Goal: Find contact information: Find contact information

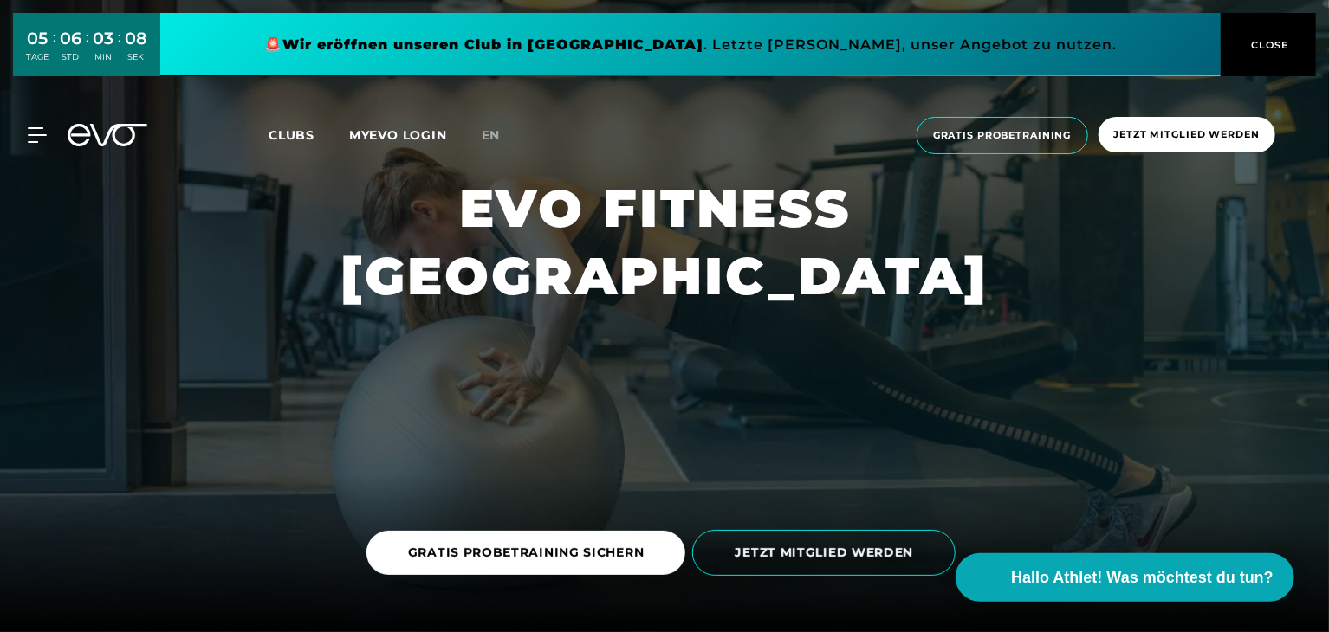
click at [1292, 45] on span "CLOSE" at bounding box center [1268, 45] width 95 height 16
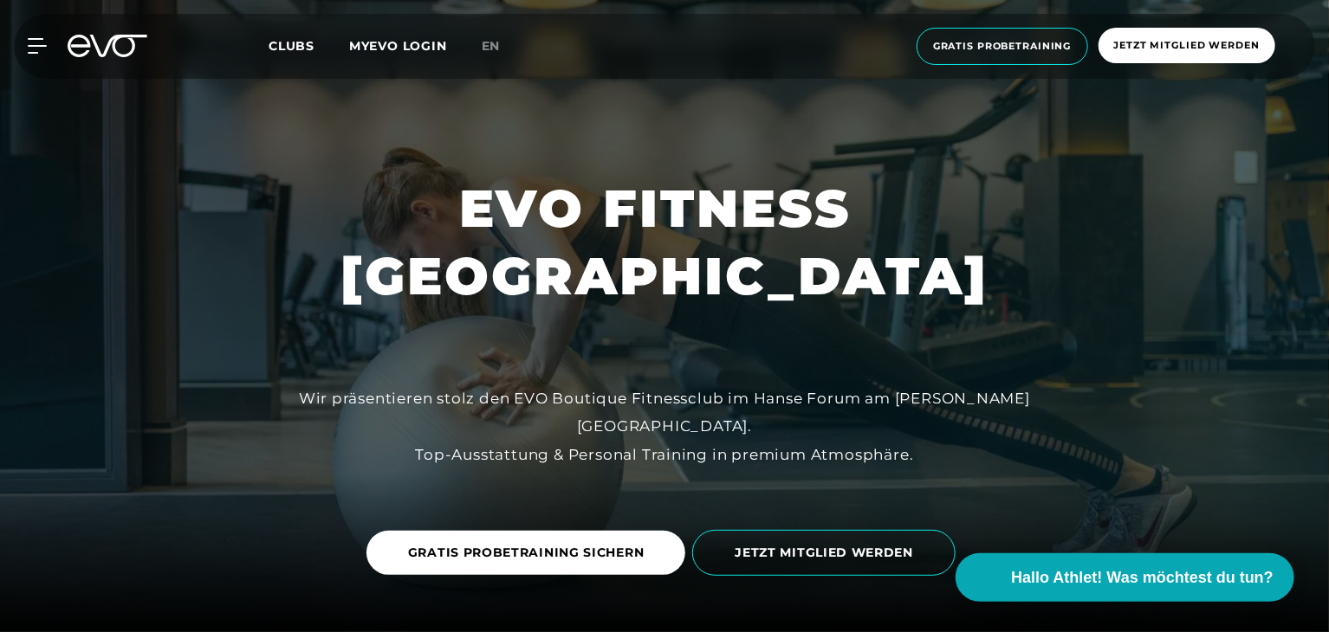
scroll to position [6298, 0]
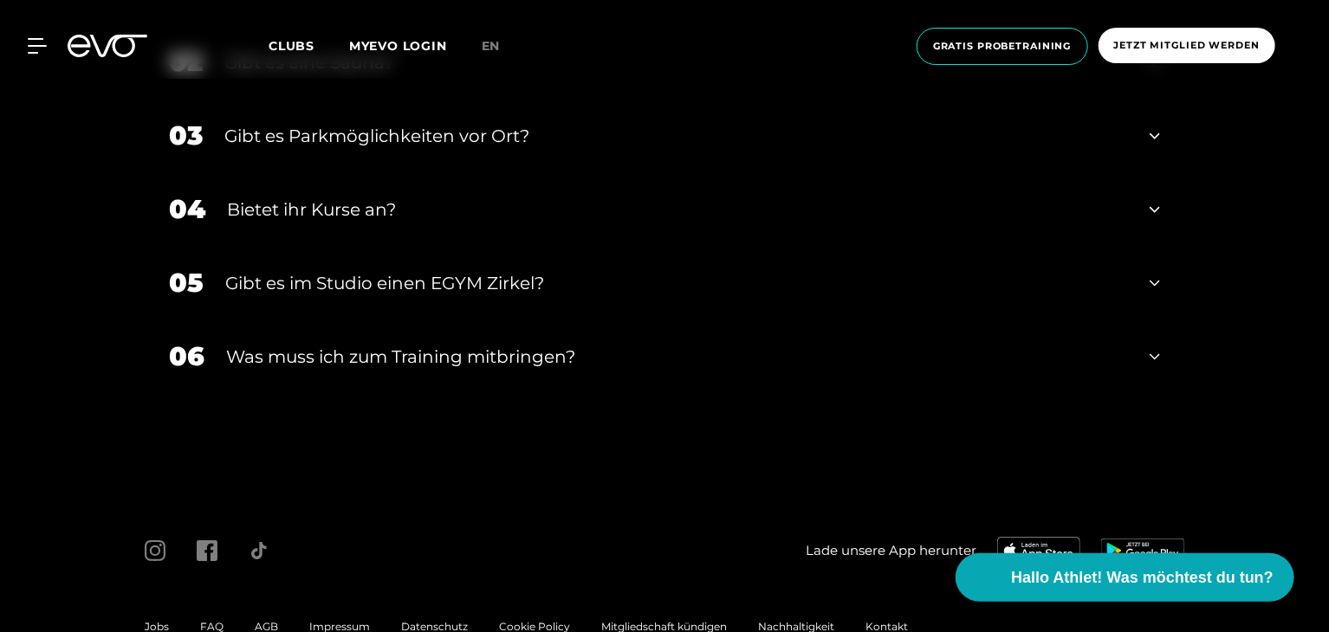
click at [349, 620] on span "Impressum" at bounding box center [339, 626] width 61 height 13
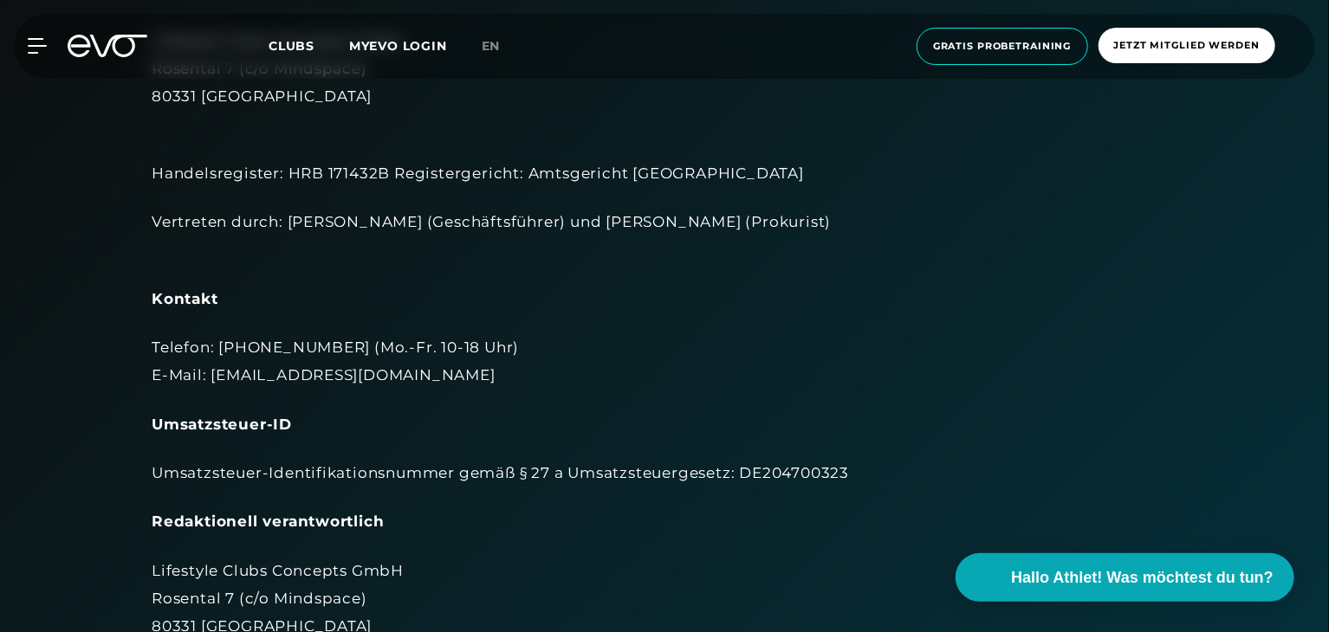
scroll to position [173, 0]
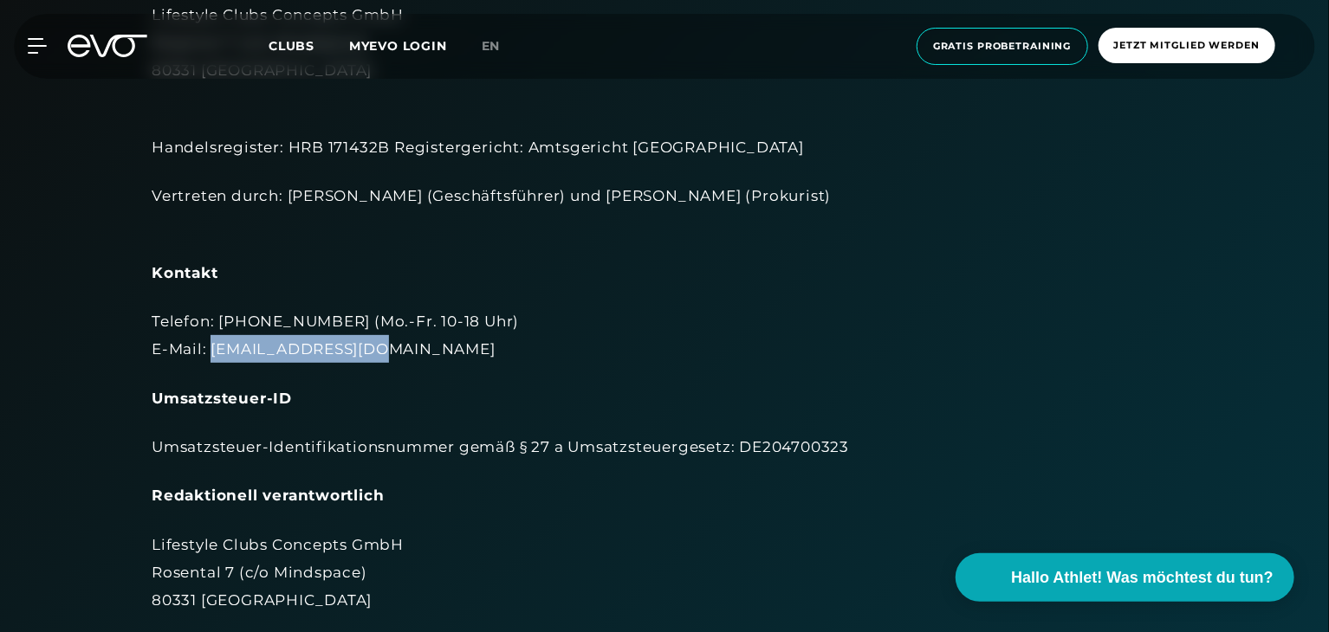
drag, startPoint x: 208, startPoint y: 346, endPoint x: 378, endPoint y: 354, distance: 170.0
click at [378, 354] on div "Telefon: [PHONE_NUMBER] (Mo.-Fr. 10-18 Uhr) E-Mail: [EMAIL_ADDRESS][DOMAIN_NAME]" at bounding box center [665, 336] width 1026 height 56
copy div "[EMAIL_ADDRESS][DOMAIN_NAME]"
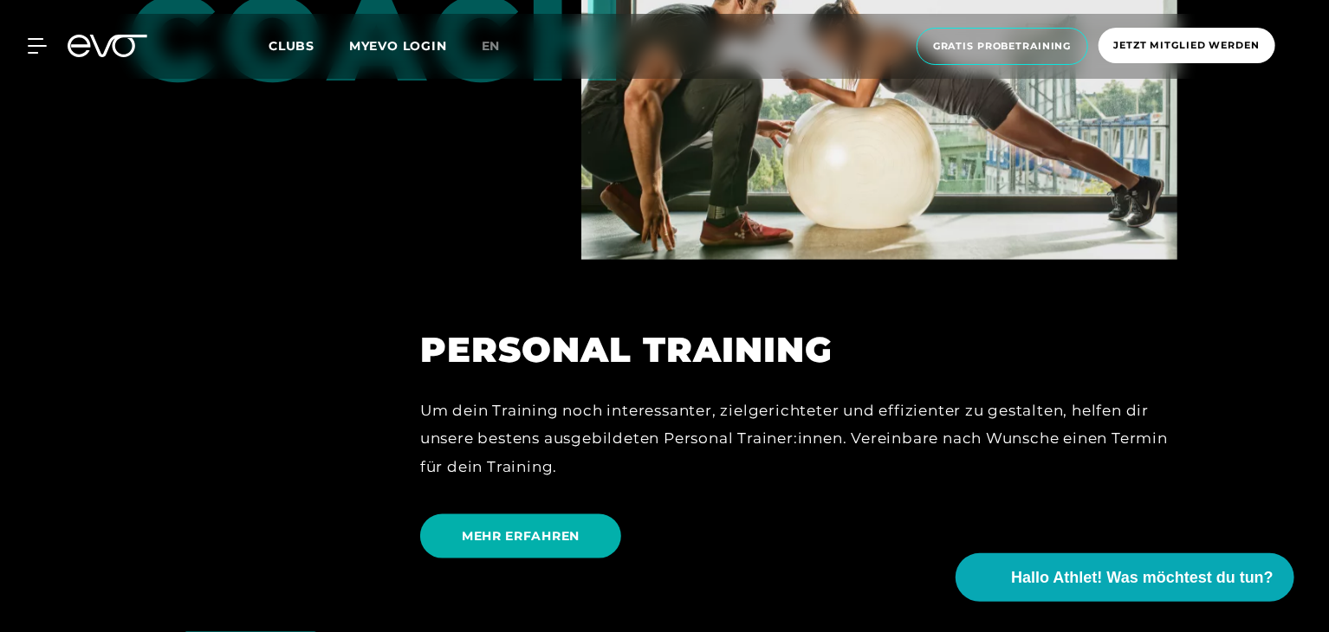
scroll to position [5814, 0]
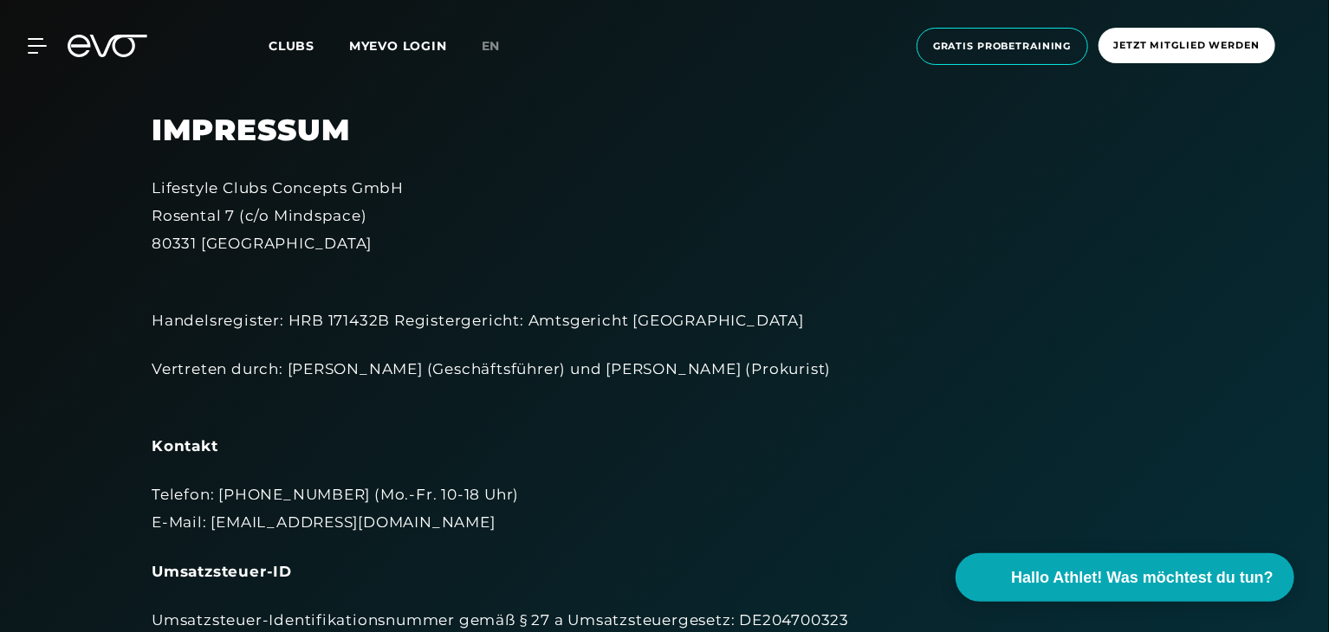
scroll to position [260, 0]
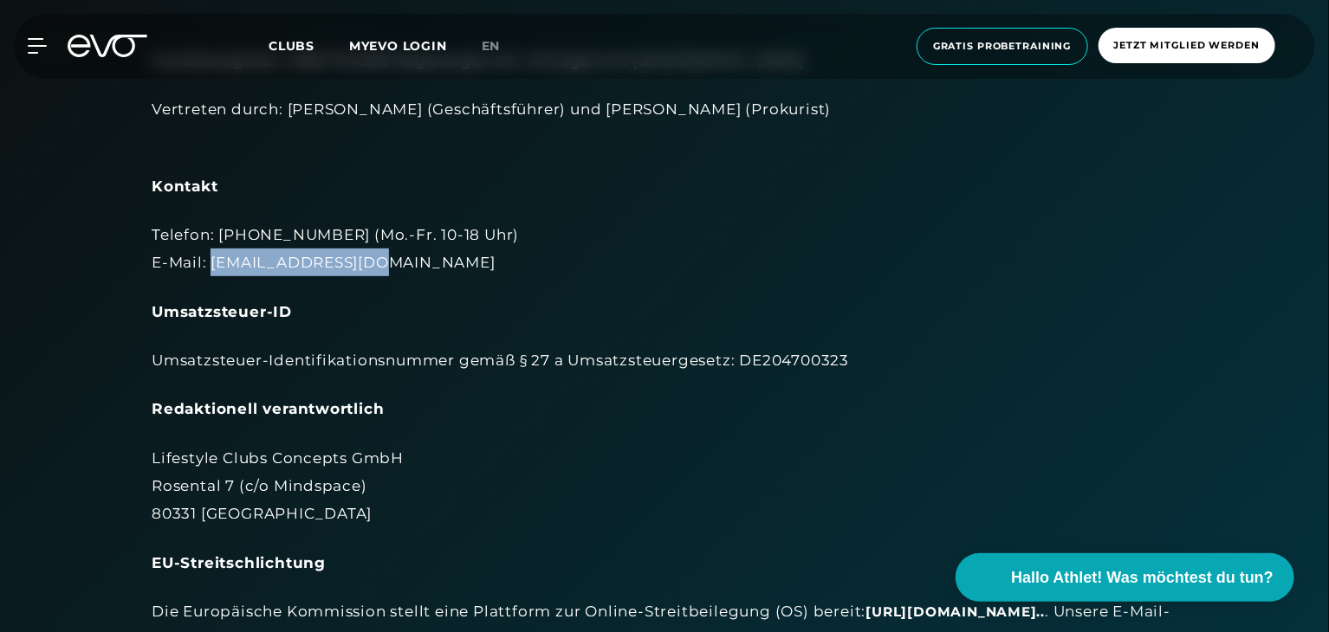
drag, startPoint x: 208, startPoint y: 257, endPoint x: 456, endPoint y: 254, distance: 247.8
click at [456, 254] on div "Telefon: [PHONE_NUMBER] (Mo.-Fr. 10-18 Uhr) E-Mail: [EMAIL_ADDRESS][DOMAIN_NAME]" at bounding box center [665, 249] width 1026 height 56
copy div "[EMAIL_ADDRESS][DOMAIN_NAME]"
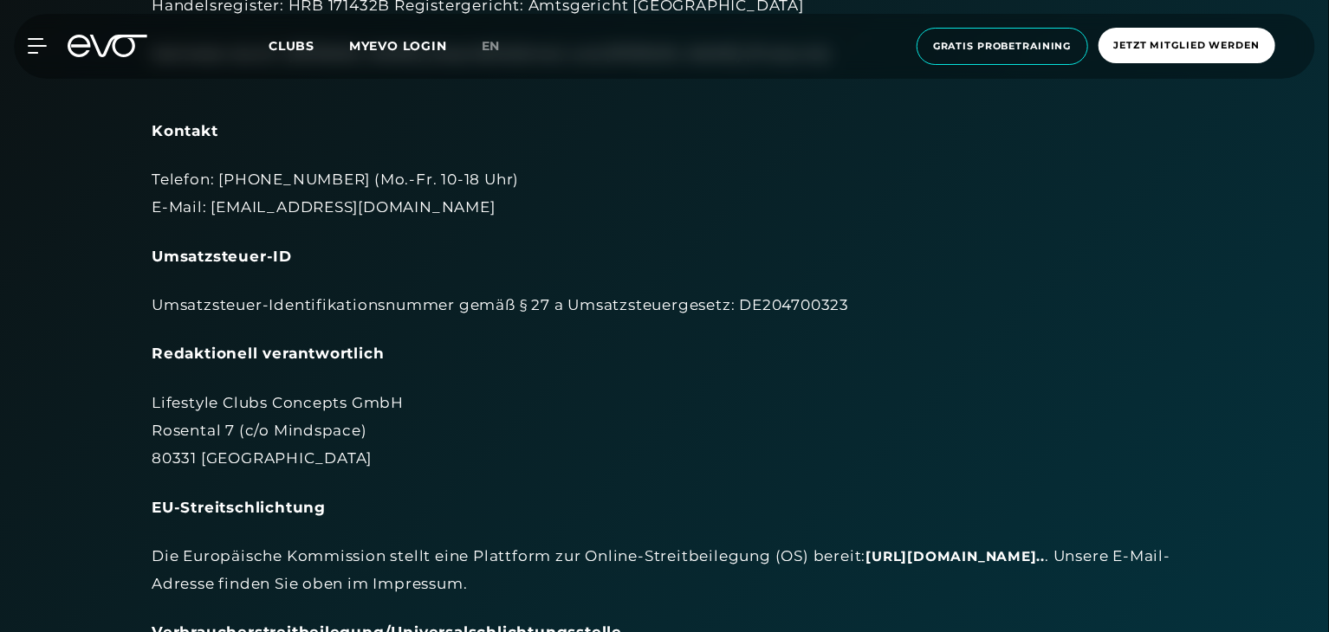
scroll to position [346, 0]
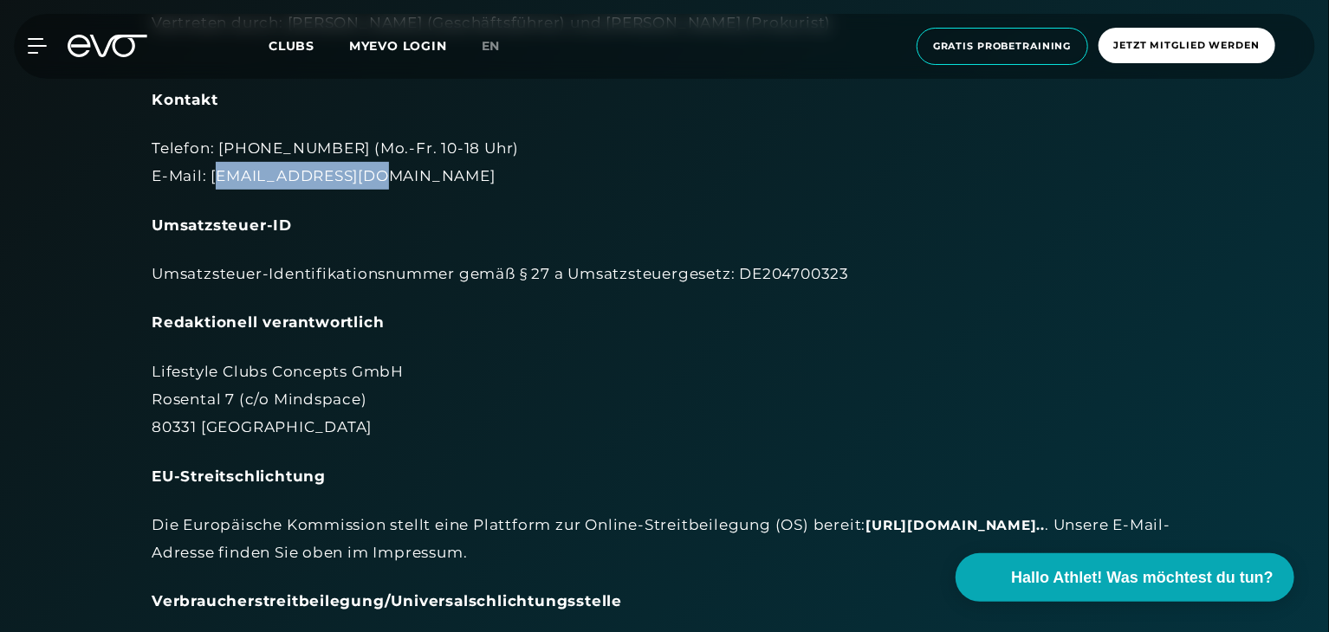
drag, startPoint x: 212, startPoint y: 178, endPoint x: 412, endPoint y: 156, distance: 201.3
click at [388, 163] on div "Telefon: [PHONE_NUMBER] (Mo.-Fr. 10-18 Uhr) E-Mail: [EMAIL_ADDRESS][DOMAIN_NAME]" at bounding box center [665, 162] width 1026 height 56
click at [431, 155] on div "Telefon: [PHONE_NUMBER] (Mo.-Fr. 10-18 Uhr) E-Mail: [EMAIL_ADDRESS][DOMAIN_NAME]" at bounding box center [665, 162] width 1026 height 56
drag, startPoint x: 204, startPoint y: 184, endPoint x: 364, endPoint y: 182, distance: 159.4
click at [364, 182] on div "Telefon: [PHONE_NUMBER] (Mo.-Fr. 10-18 Uhr) E-Mail: [EMAIL_ADDRESS][DOMAIN_NAME]" at bounding box center [665, 162] width 1026 height 56
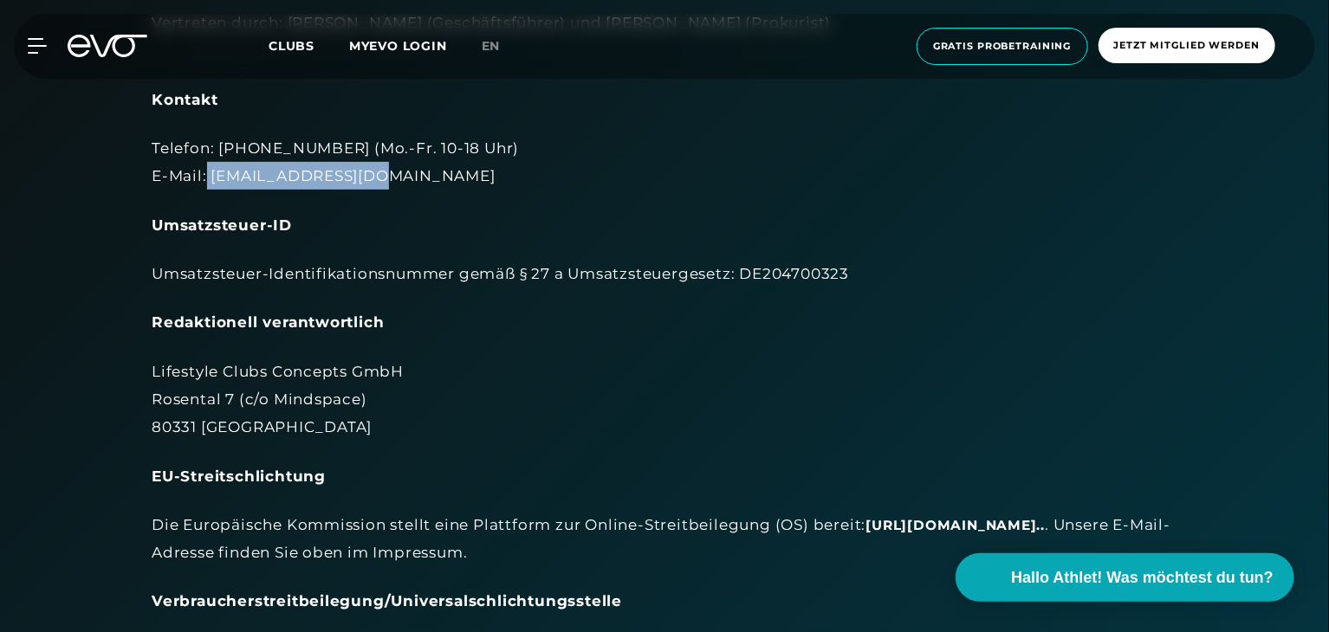
copy div "[EMAIL_ADDRESS][DOMAIN_NAME]"
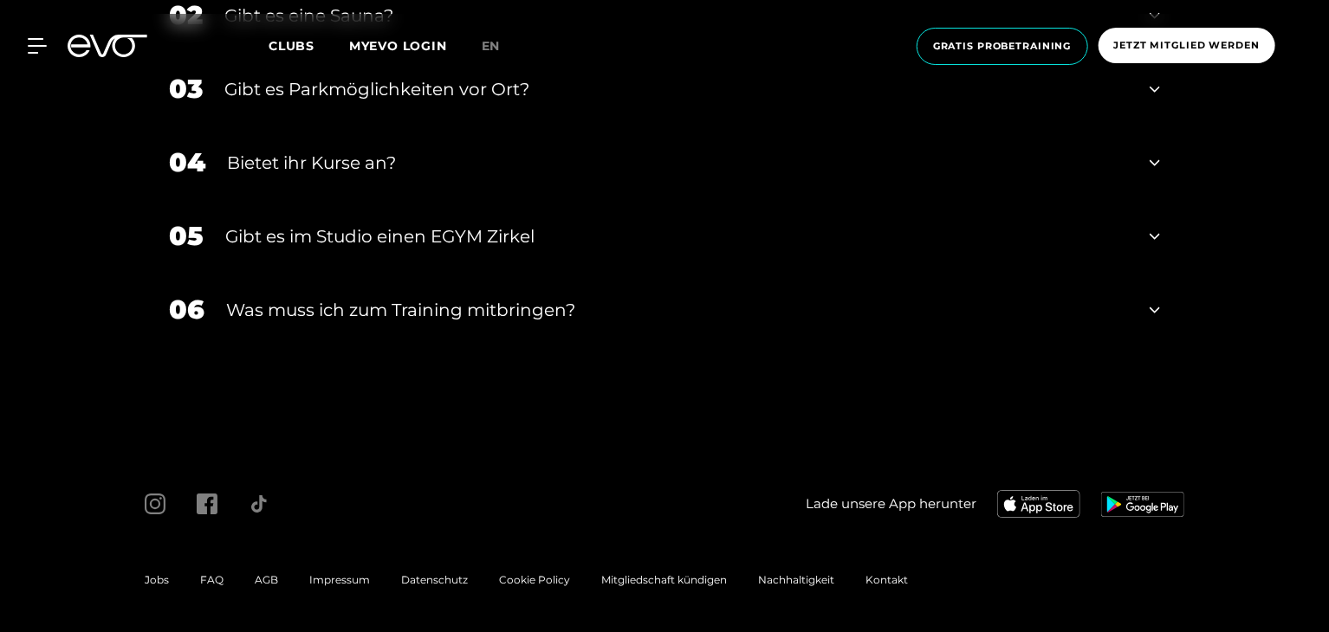
click at [331, 586] on div "Impressum" at bounding box center [340, 580] width 92 height 21
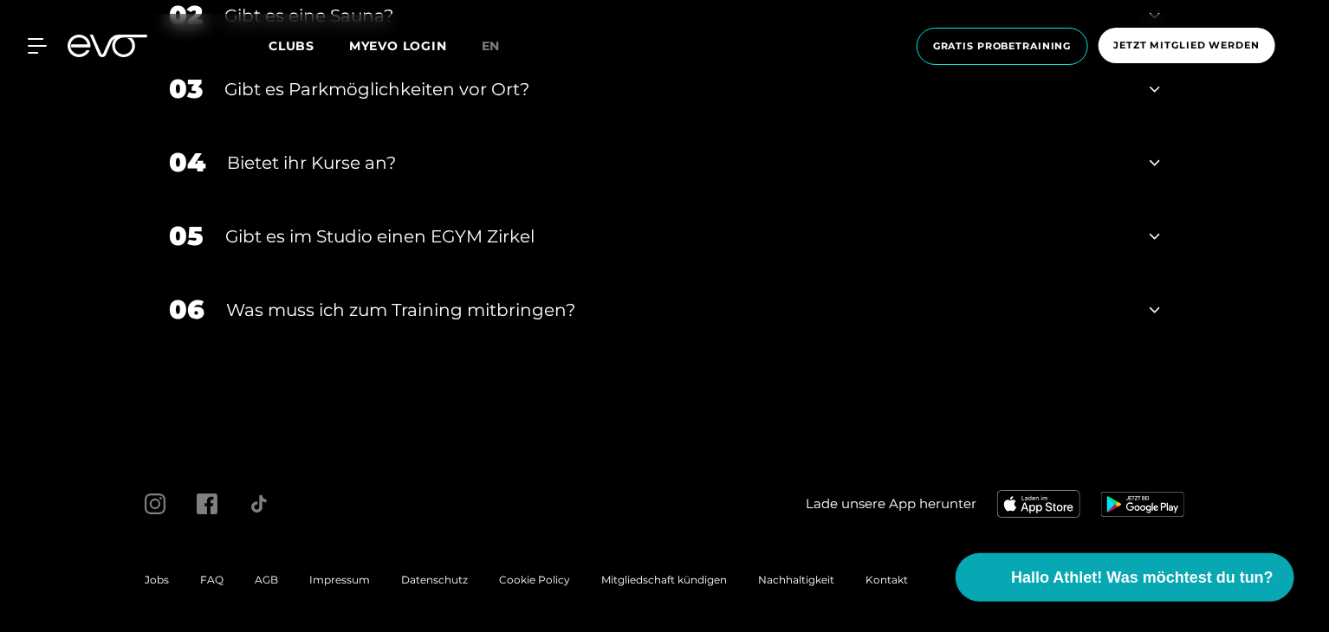
click at [332, 583] on span "Impressum" at bounding box center [339, 579] width 61 height 13
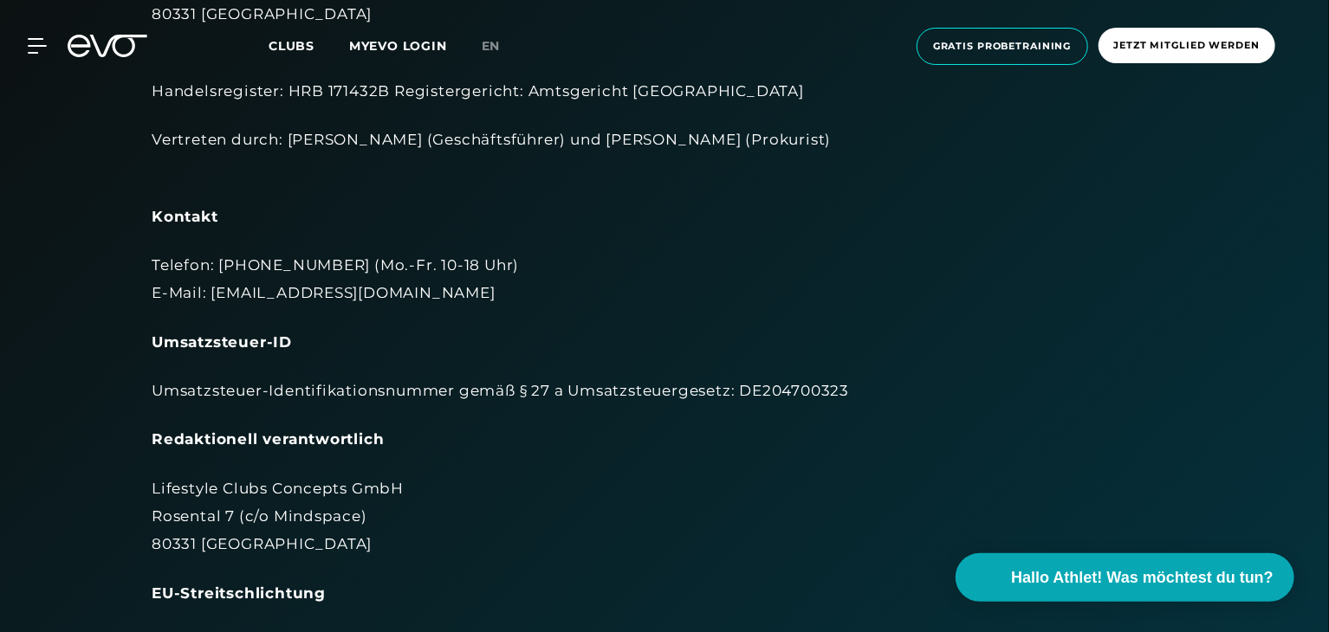
scroll to position [260, 0]
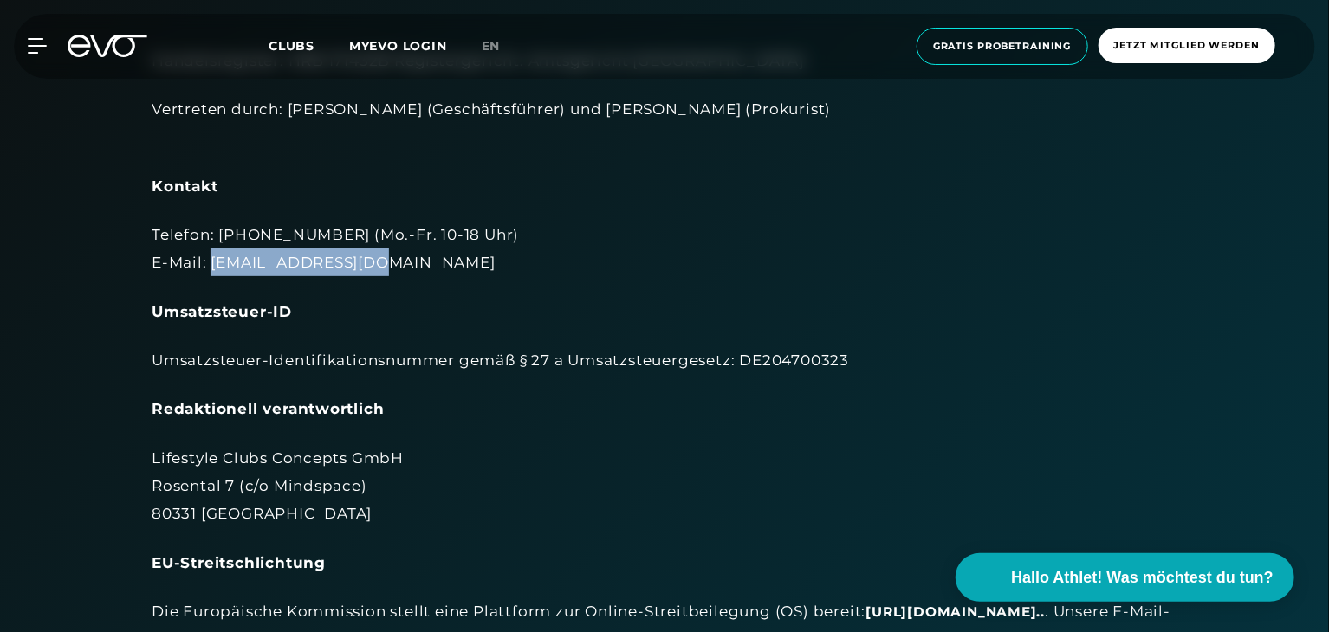
drag, startPoint x: 208, startPoint y: 258, endPoint x: 395, endPoint y: 265, distance: 187.2
click at [395, 265] on div "Telefon: [PHONE_NUMBER] (Mo.-Fr. 10-18 Uhr) E-Mail: [EMAIL_ADDRESS][DOMAIN_NAME]" at bounding box center [665, 249] width 1026 height 56
copy div "[EMAIL_ADDRESS][DOMAIN_NAME]"
